Goal: Transaction & Acquisition: Purchase product/service

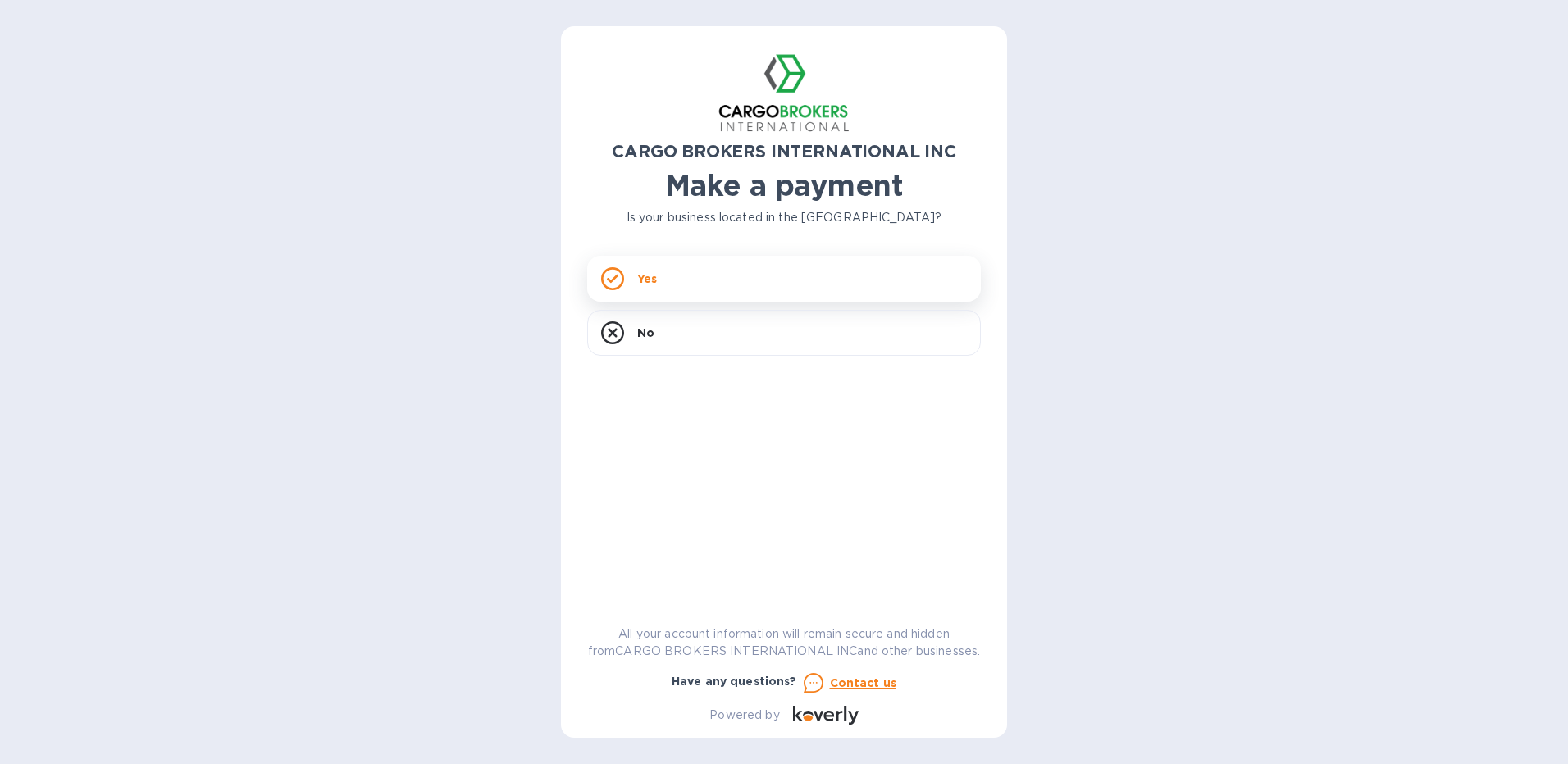
click at [632, 282] on div "Yes" at bounding box center [784, 279] width 393 height 46
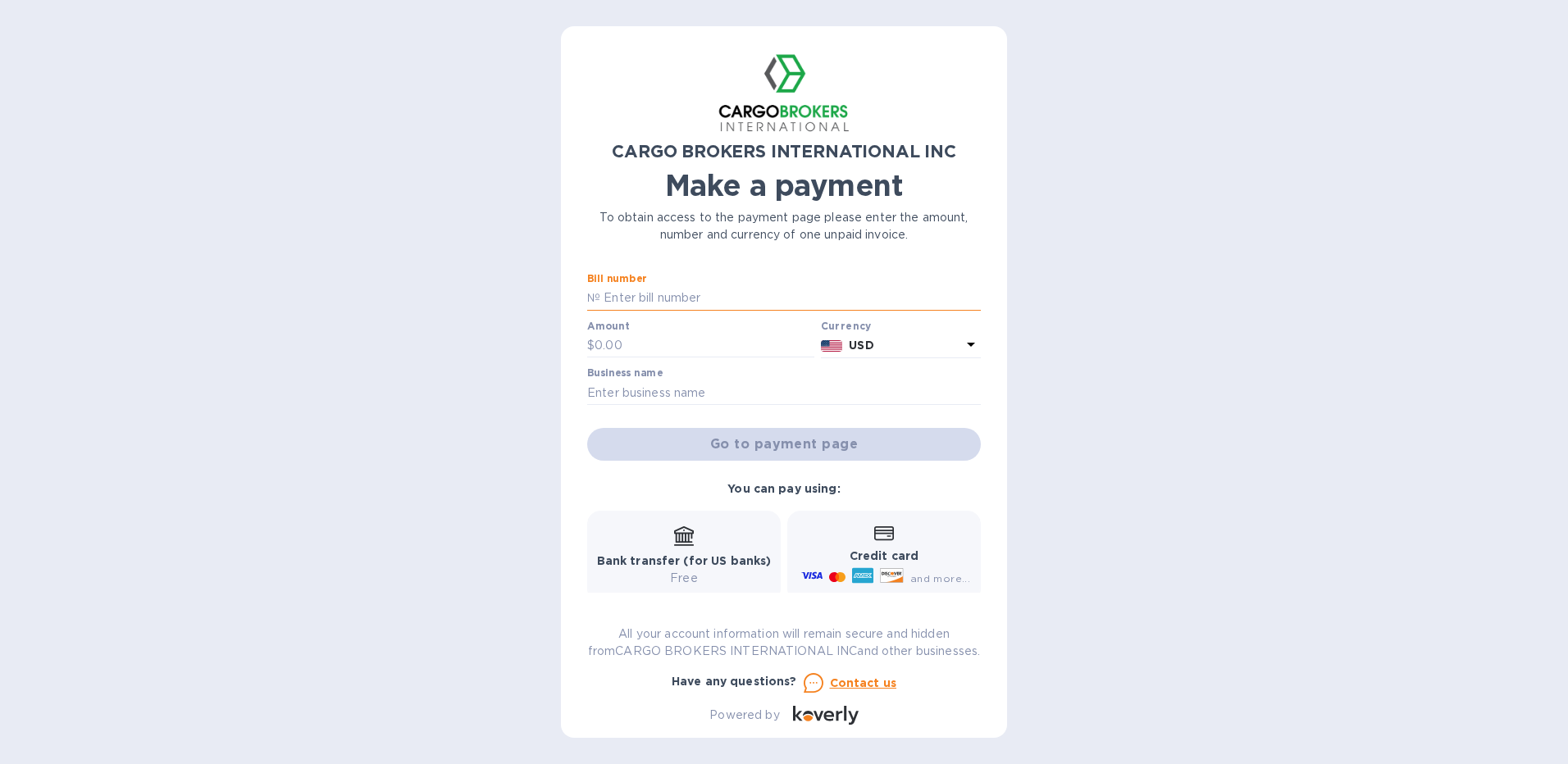
click at [653, 298] on input "text" at bounding box center [791, 298] width 380 height 24
paste input "S00017645"
click at [714, 293] on input "S00017645" at bounding box center [791, 298] width 380 height 24
paste input "S00017645"
type input "S00017645 & S00017645/A"
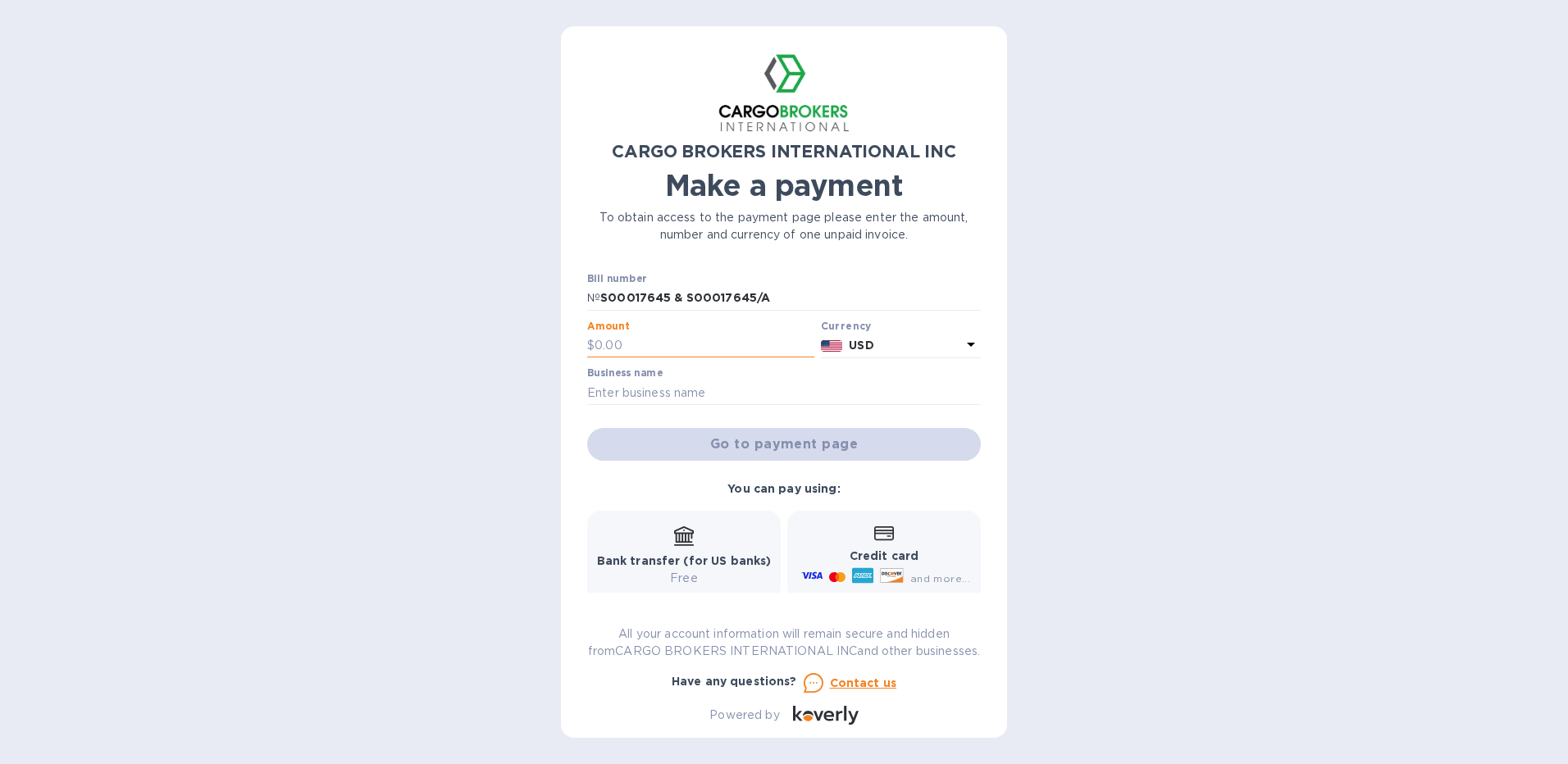
click at [614, 344] on input "text" at bounding box center [704, 346] width 220 height 24
type input "8,550.36"
click at [624, 397] on input "text" at bounding box center [784, 392] width 393 height 24
type input "Scentlinq USA LLC"
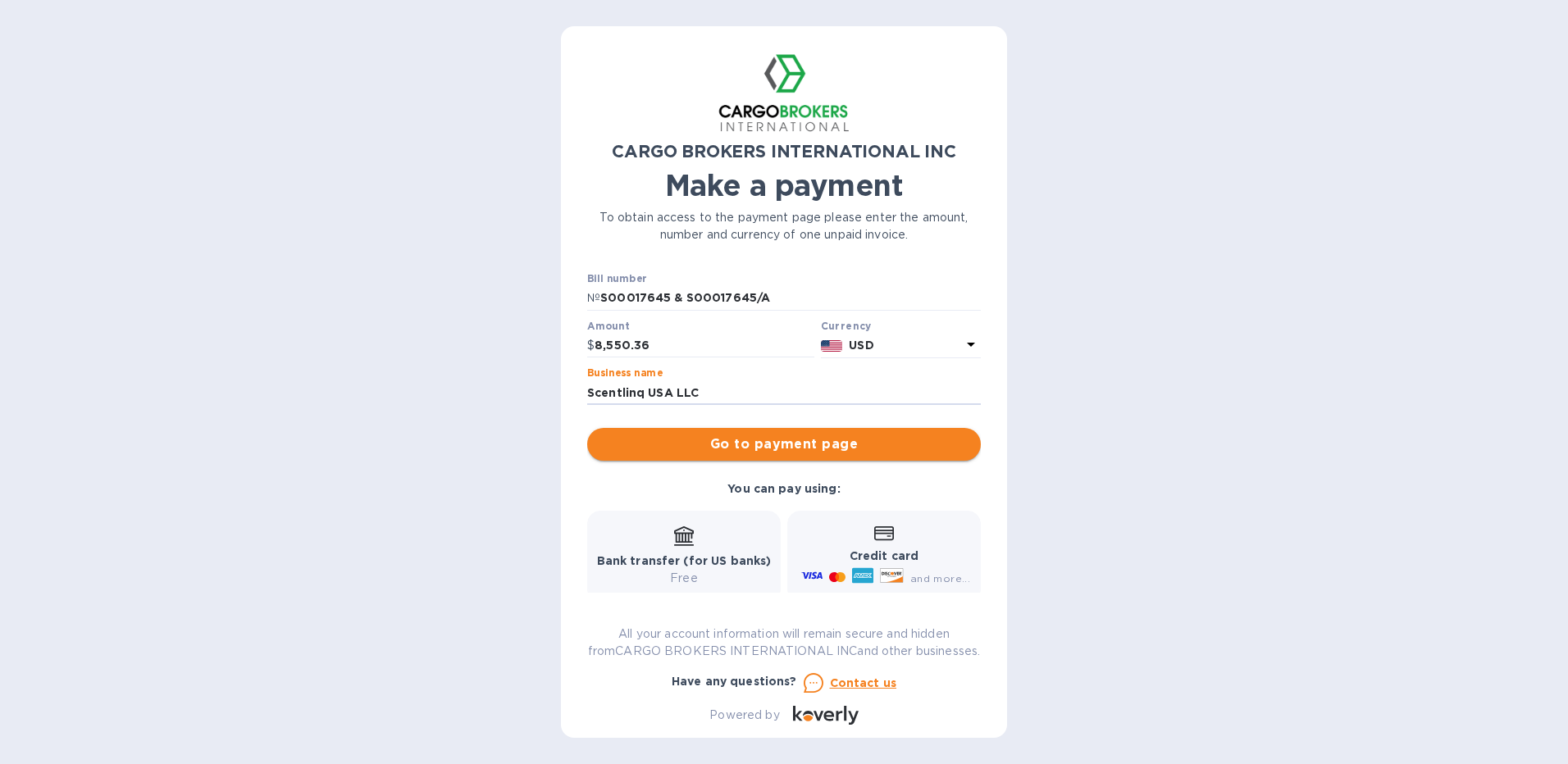
click at [794, 440] on span "Go to payment page" at bounding box center [784, 444] width 367 height 20
